Goal: Transaction & Acquisition: Obtain resource

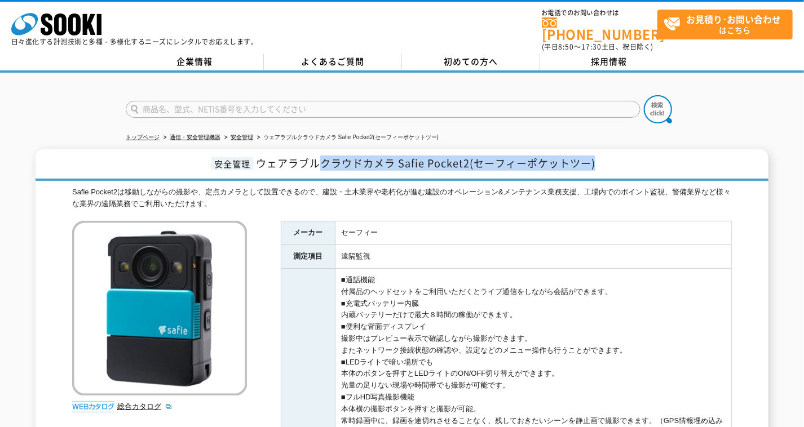
drag, startPoint x: 319, startPoint y: 160, endPoint x: 601, endPoint y: 155, distance: 282.4
click at [601, 155] on h1 "安全管理 ウェアラブルクラウドカメラ Safie Pocket2(セーフィーポケットツー)" at bounding box center [402, 165] width 733 height 32
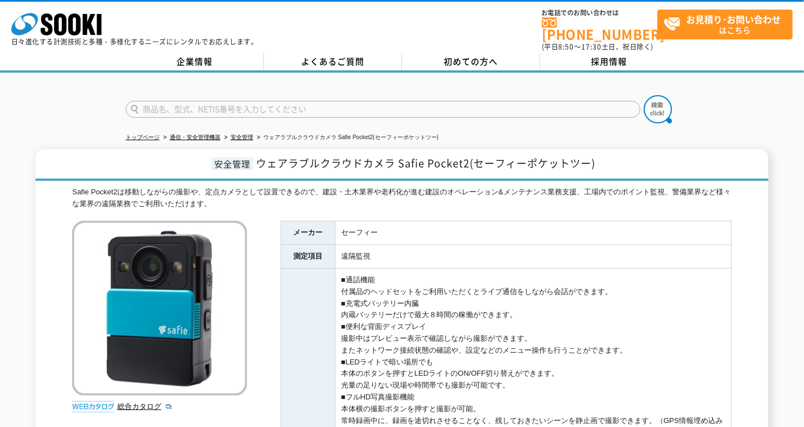
click at [95, 151] on h1 "安全管理 ウェアラブルクラウドカメラ Safie Pocket2(セーフィーポケットツー)" at bounding box center [402, 165] width 733 height 32
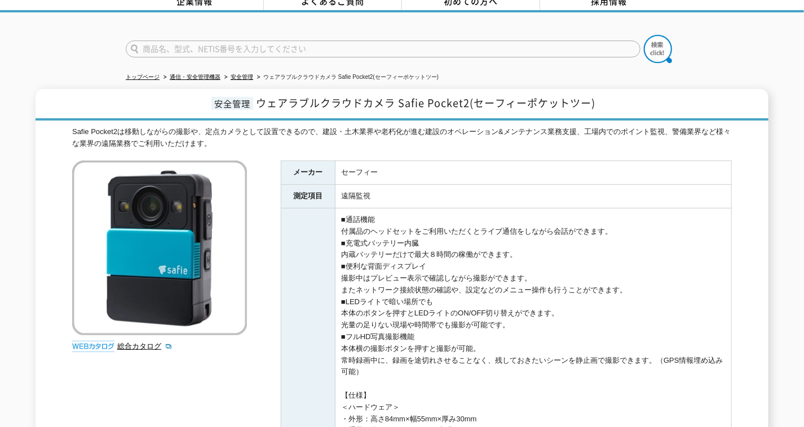
scroll to position [56, 0]
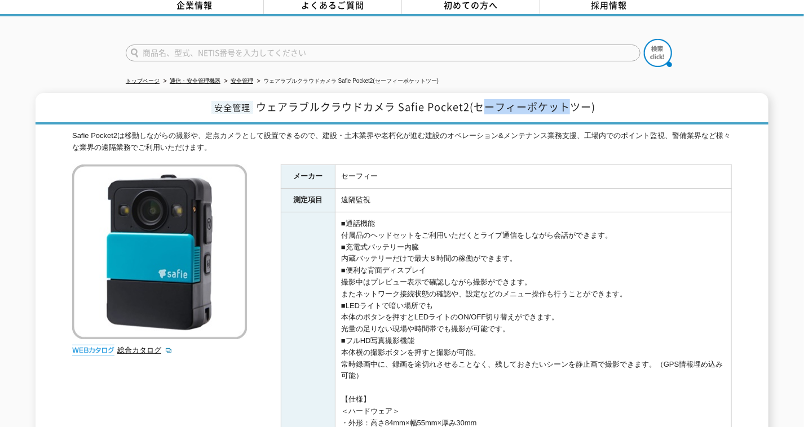
drag, startPoint x: 480, startPoint y: 103, endPoint x: 569, endPoint y: 104, distance: 88.5
click at [569, 104] on span "ウェアラブルクラウドカメラ Safie Pocket2(セーフィーポケットツー)" at bounding box center [425, 106] width 339 height 15
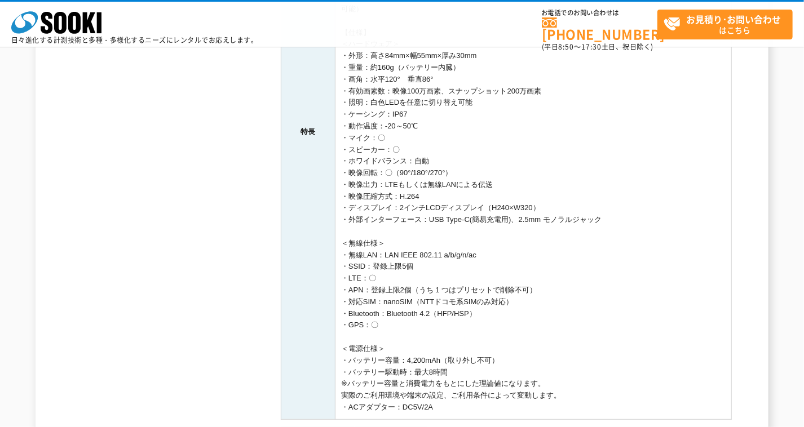
scroll to position [451, 0]
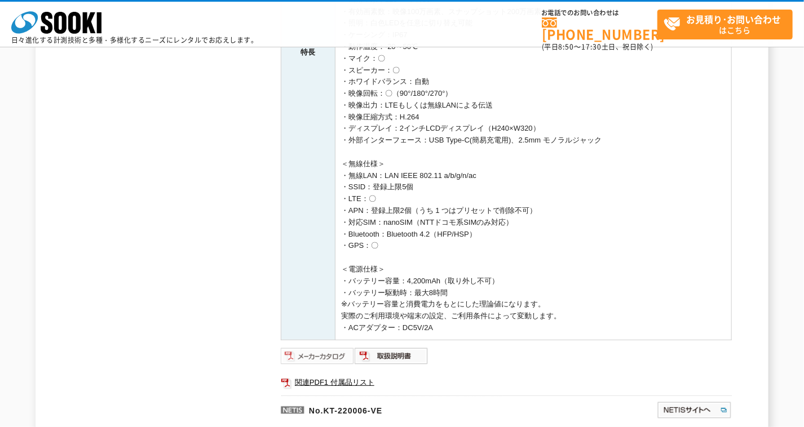
click at [322, 356] on img at bounding box center [318, 356] width 74 height 18
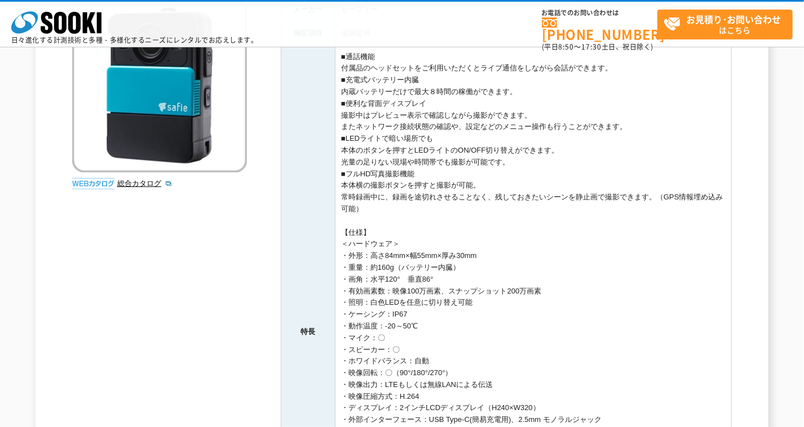
scroll to position [0, 0]
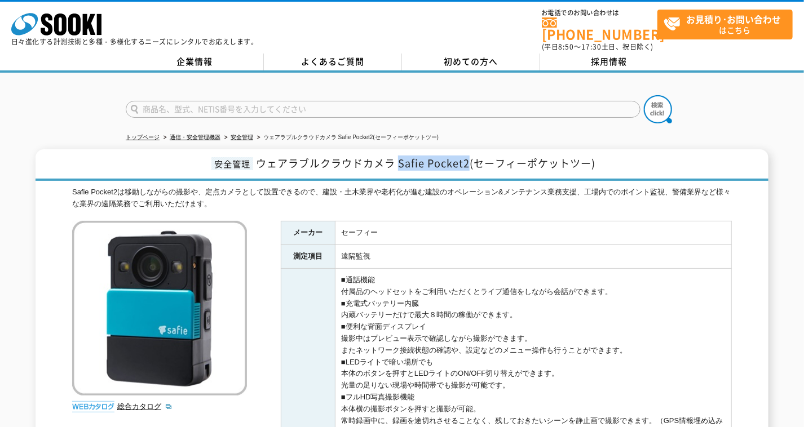
drag, startPoint x: 397, startPoint y: 160, endPoint x: 467, endPoint y: 160, distance: 69.9
click at [467, 160] on span "ウェアラブルクラウドカメラ Safie Pocket2(セーフィーポケットツー)" at bounding box center [425, 163] width 339 height 15
copy span "Safie Pocket2"
click at [246, 134] on link "安全管理" at bounding box center [242, 137] width 23 height 6
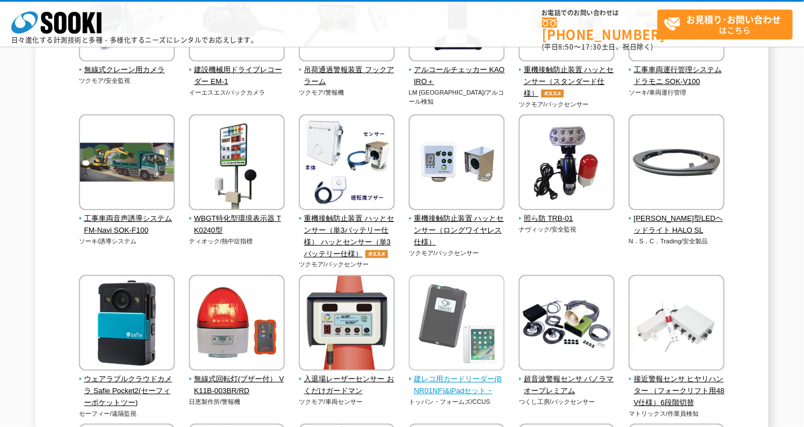
scroll to position [1347, 0]
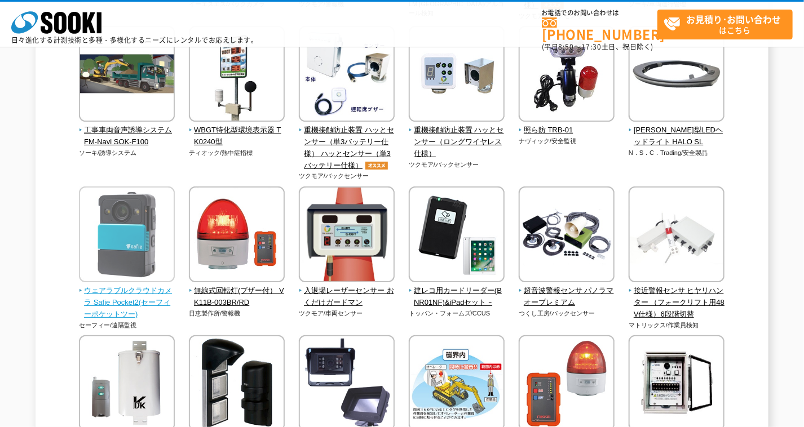
click at [111, 298] on span "ウェアラブルクラウドカメラ Safie Pocket2(セーフィーポケットツー)" at bounding box center [127, 302] width 96 height 35
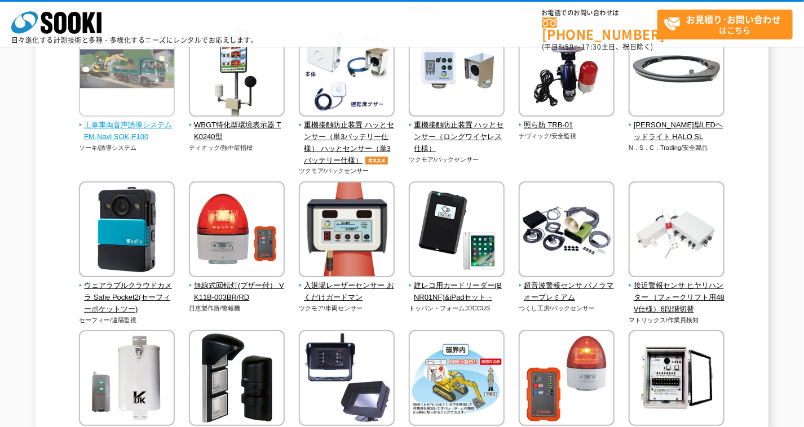
scroll to position [1516, 0]
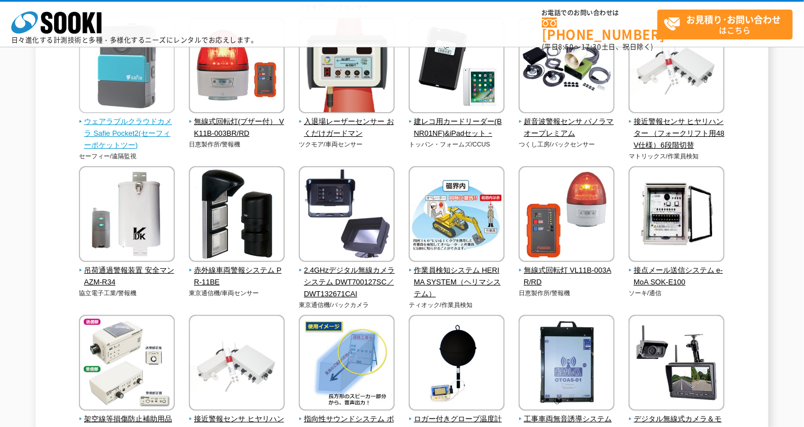
click at [120, 143] on span "ウェアラブルクラウドカメラ Safie Pocket2(セーフィーポケットツー)" at bounding box center [127, 133] width 96 height 35
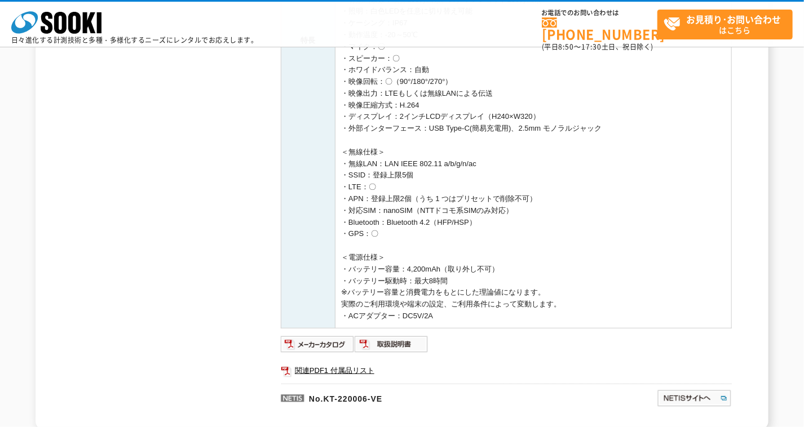
scroll to position [507, 0]
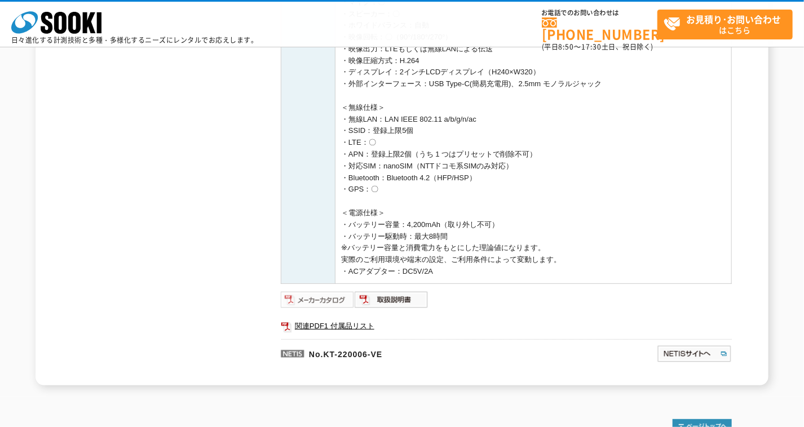
click at [319, 298] on img at bounding box center [318, 300] width 74 height 18
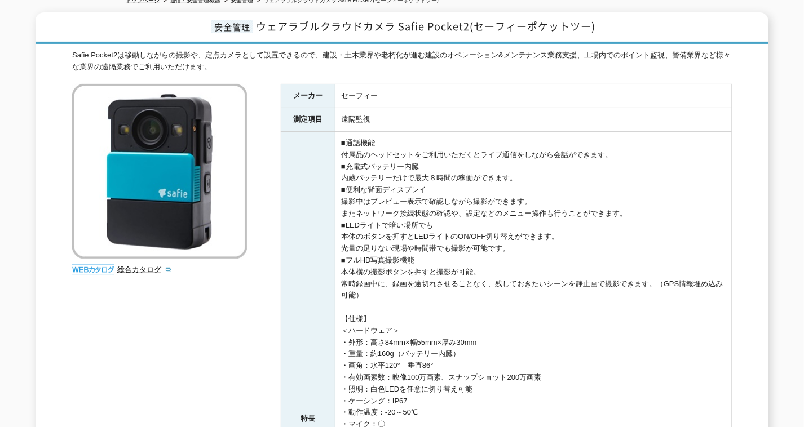
scroll to position [0, 0]
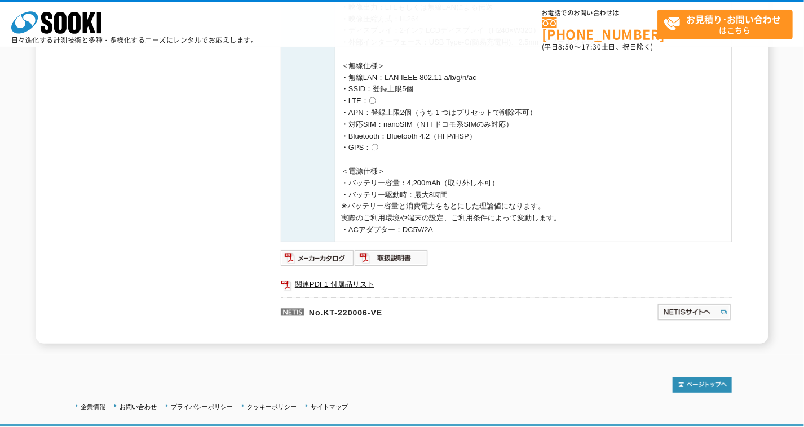
scroll to position [625, 0]
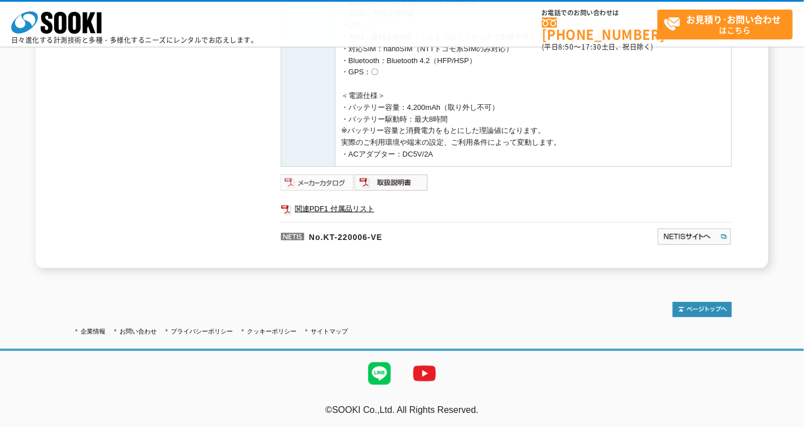
click at [321, 181] on img at bounding box center [318, 183] width 74 height 18
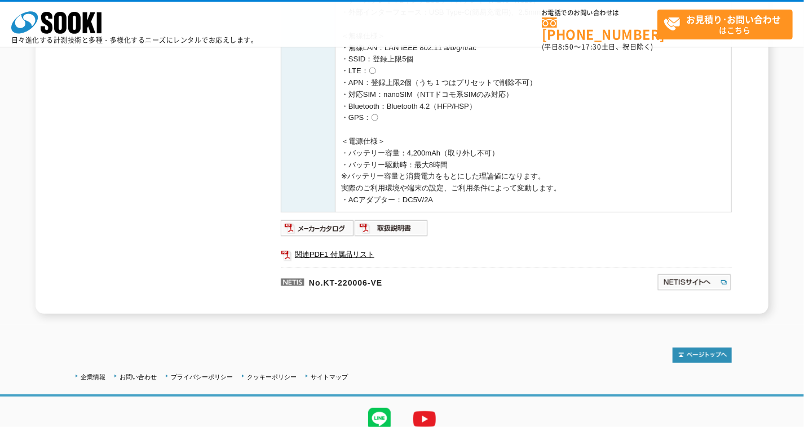
scroll to position [455, 0]
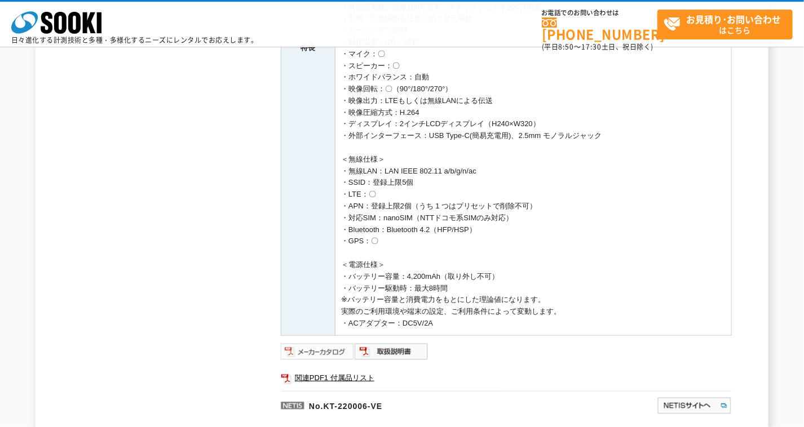
click at [298, 345] on img at bounding box center [318, 352] width 74 height 18
